Goal: Information Seeking & Learning: Learn about a topic

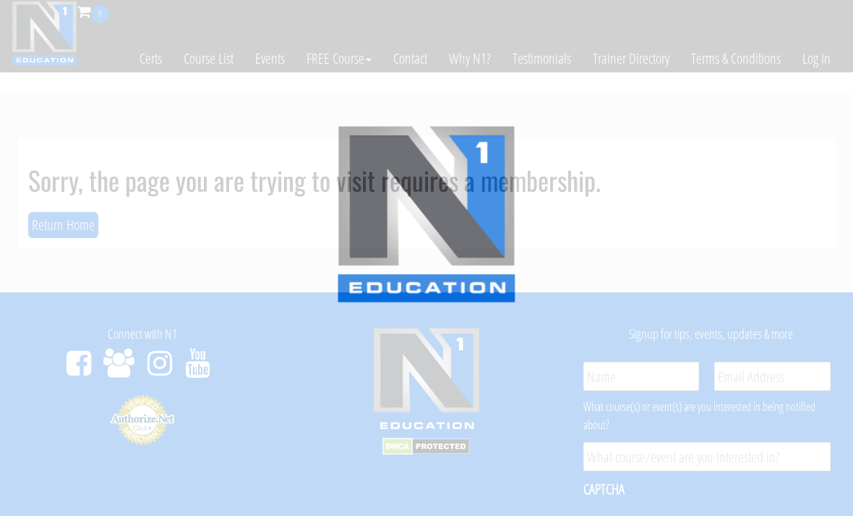
scroll to position [171, 0]
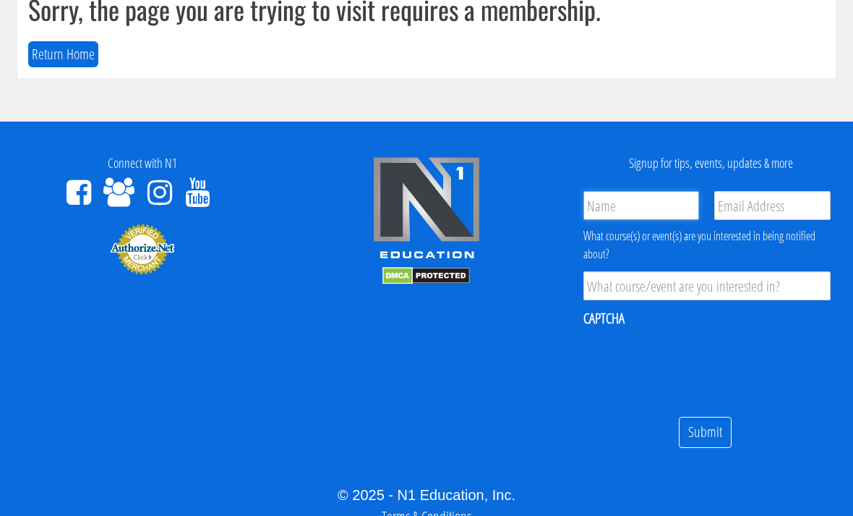
click at [656, 192] on input "Name *" at bounding box center [642, 205] width 116 height 29
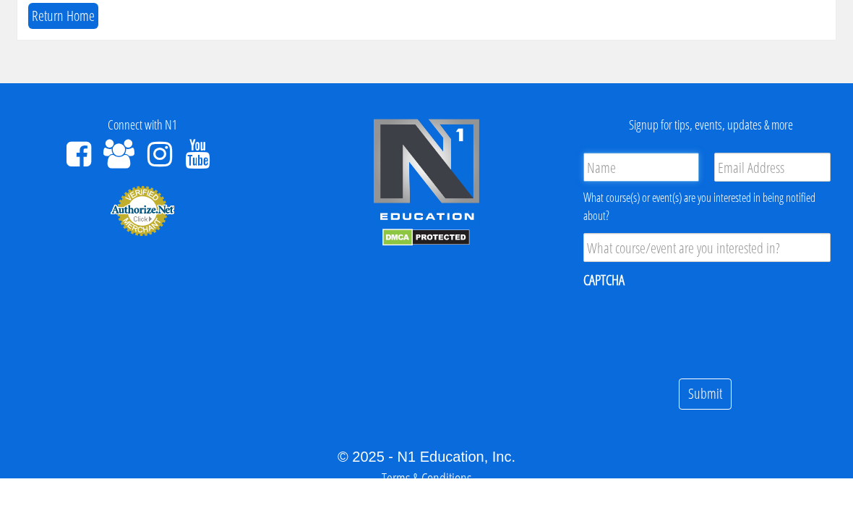
scroll to position [138, 0]
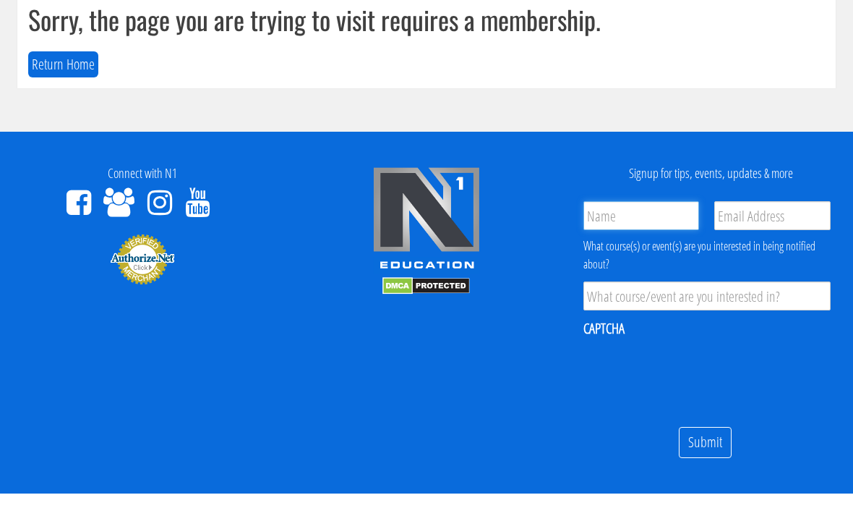
click at [644, 223] on input "Name *" at bounding box center [642, 237] width 116 height 29
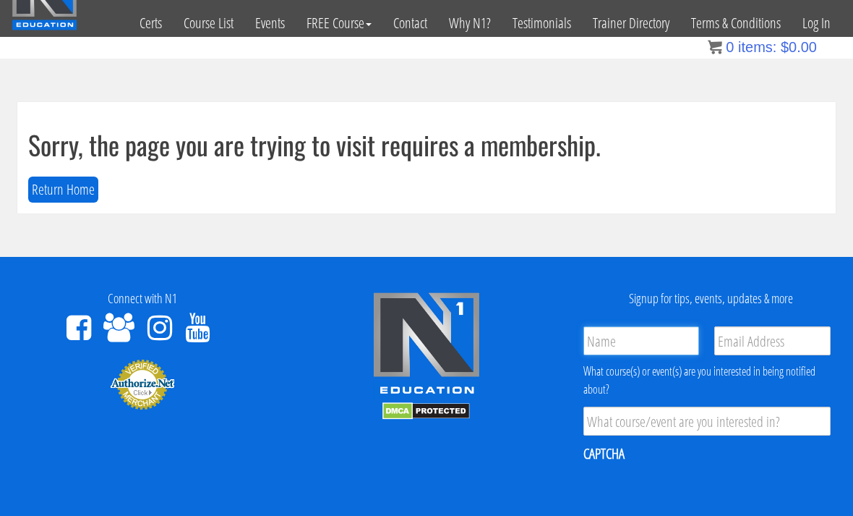
scroll to position [0, 0]
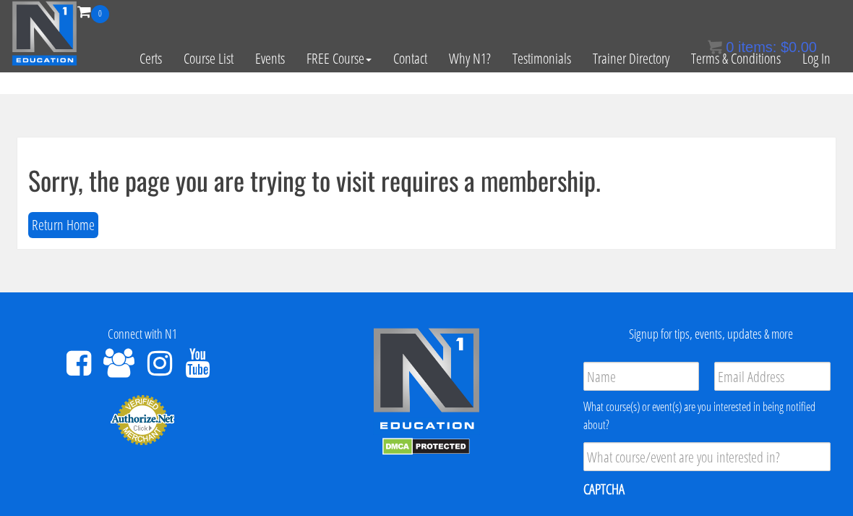
click at [827, 59] on link "Log In" at bounding box center [817, 58] width 50 height 71
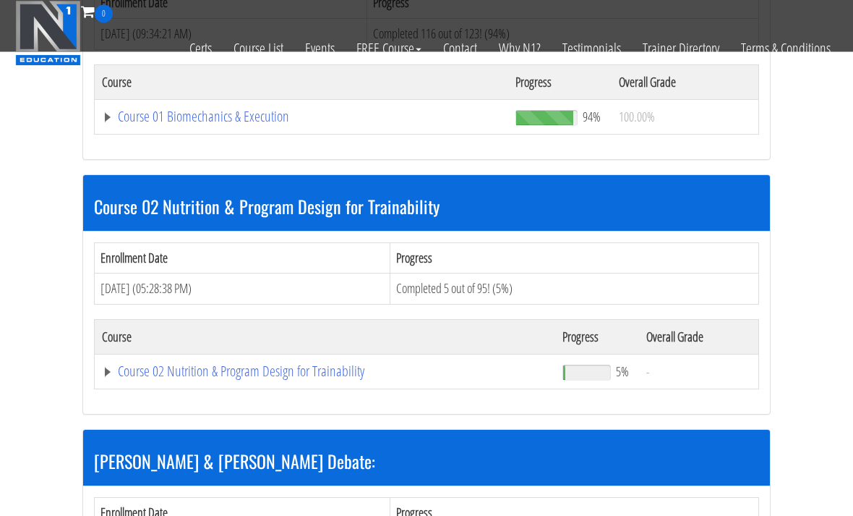
scroll to position [549, 0]
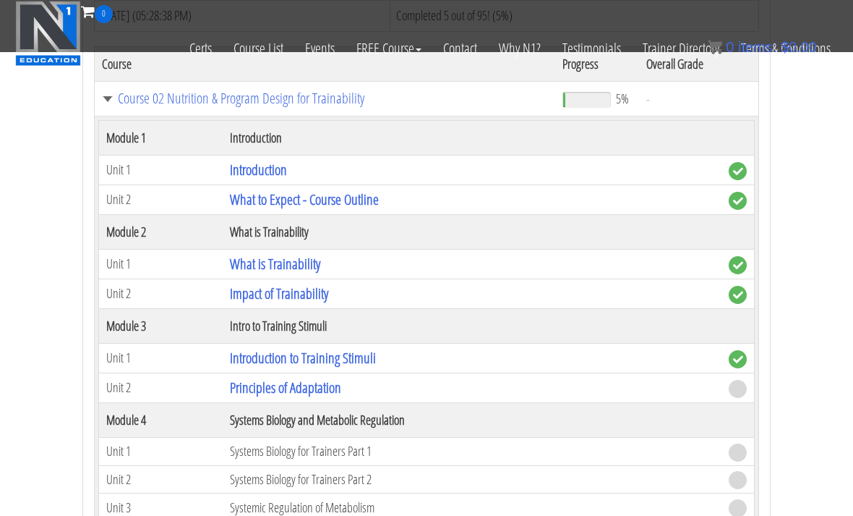
scroll to position [827, 0]
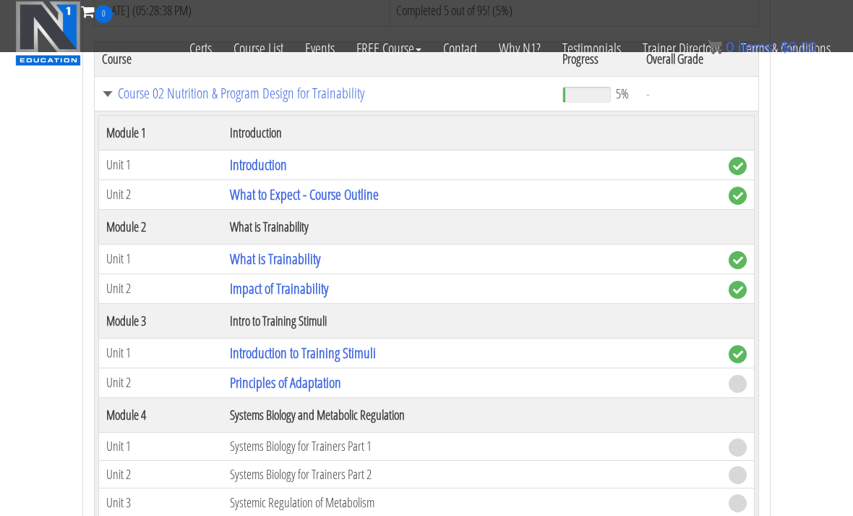
click at [324, 380] on link "Principles of Adaptation" at bounding box center [285, 382] width 111 height 20
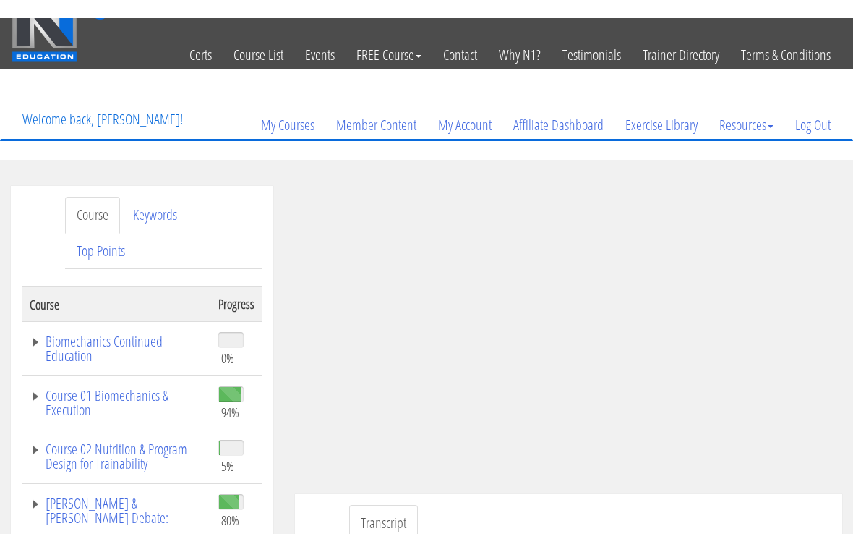
scroll to position [17, 0]
